Goal: Check status: Check status

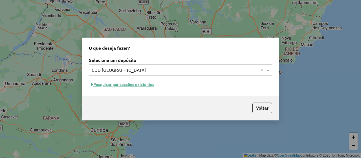
click at [135, 84] on button "Pesquisar por sessões existentes" at bounding box center [123, 84] width 68 height 9
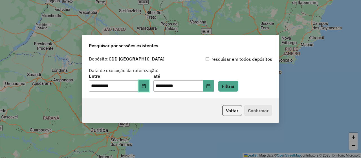
click at [144, 85] on button "Choose Date" at bounding box center [143, 85] width 11 height 11
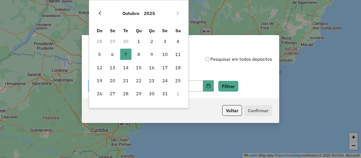
click at [103, 10] on button "Previous Month" at bounding box center [99, 13] width 9 height 9
click at [126, 96] on span "30" at bounding box center [125, 93] width 11 height 11
type input "**********"
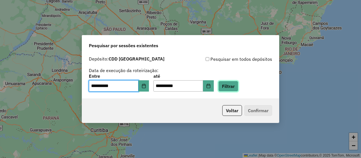
click at [232, 87] on button "Filtrar" at bounding box center [228, 86] width 20 height 11
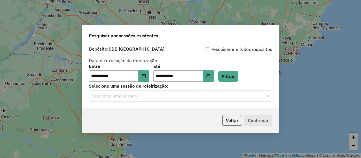
click at [149, 101] on div "Selecione uma sessão" at bounding box center [180, 95] width 183 height 11
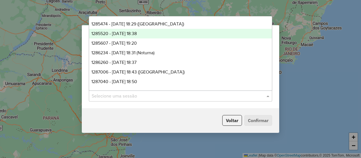
click at [137, 33] on span "1285520 - 30/09/2025 18:38" at bounding box center [113, 33] width 45 height 5
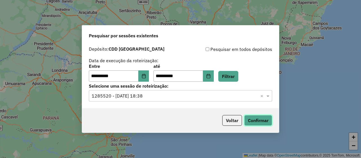
click at [248, 120] on button "Confirmar" at bounding box center [258, 120] width 28 height 11
click at [254, 123] on button "Confirmar" at bounding box center [258, 120] width 28 height 11
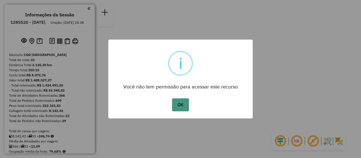
click at [179, 104] on button "OK" at bounding box center [180, 104] width 17 height 13
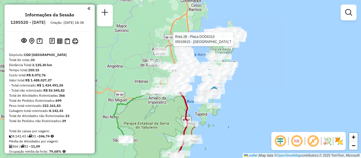
scroll to position [277, 0]
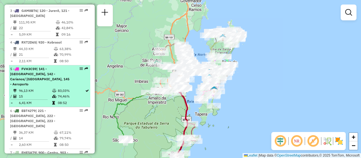
click at [72, 87] on div "5 - FVH3C59 | 141 - [GEOGRAPHIC_DATA], 142 - Carianos/ [GEOGRAPHIC_DATA], 145 -…" at bounding box center [49, 76] width 79 height 20
select select "**********"
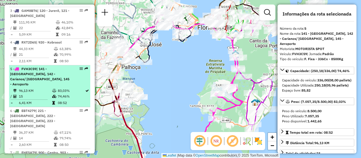
click at [77, 70] on div at bounding box center [79, 68] width 17 height 3
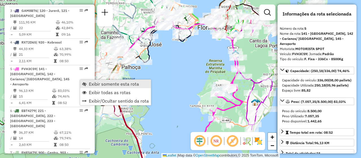
click at [124, 83] on span "Exibir somente esta rota" at bounding box center [114, 84] width 50 height 5
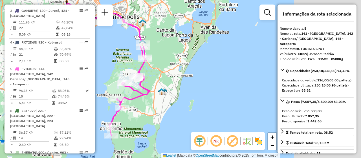
drag, startPoint x: 210, startPoint y: 83, endPoint x: 117, endPoint y: 73, distance: 93.7
click at [117, 73] on div "Janela de atendimento Grade de atendimento Capacidade Transportadoras Veículos …" at bounding box center [180, 79] width 361 height 158
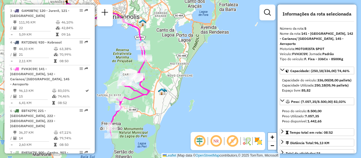
drag, startPoint x: 262, startPoint y: 76, endPoint x: 141, endPoint y: 105, distance: 124.2
click at [262, 76] on div "Janela de atendimento Grade de atendimento Capacidade Transportadoras Veículos …" at bounding box center [180, 79] width 361 height 158
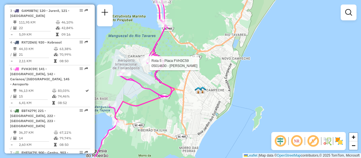
select select "**********"
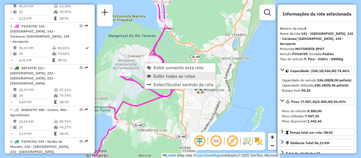
scroll to position [347, 0]
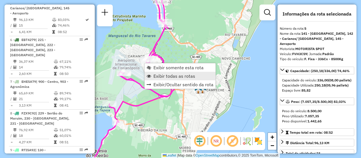
click at [178, 78] on span "Exibir todas as rotas" at bounding box center [174, 76] width 42 height 5
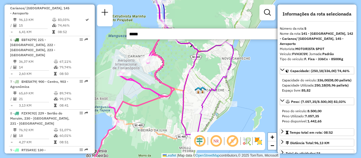
click at [163, 36] on input "*****" at bounding box center [210, 33] width 169 height 11
type input "*****"
click at [256, 93] on div "Janela de atendimento Grade de atendimento Capacidade Transportadoras Veículos …" at bounding box center [180, 79] width 361 height 158
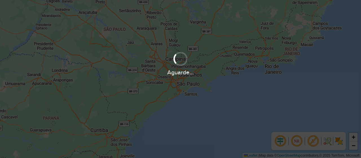
click at [245, 134] on div "Aguarde..." at bounding box center [180, 79] width 361 height 158
